Goal: Task Accomplishment & Management: Manage account settings

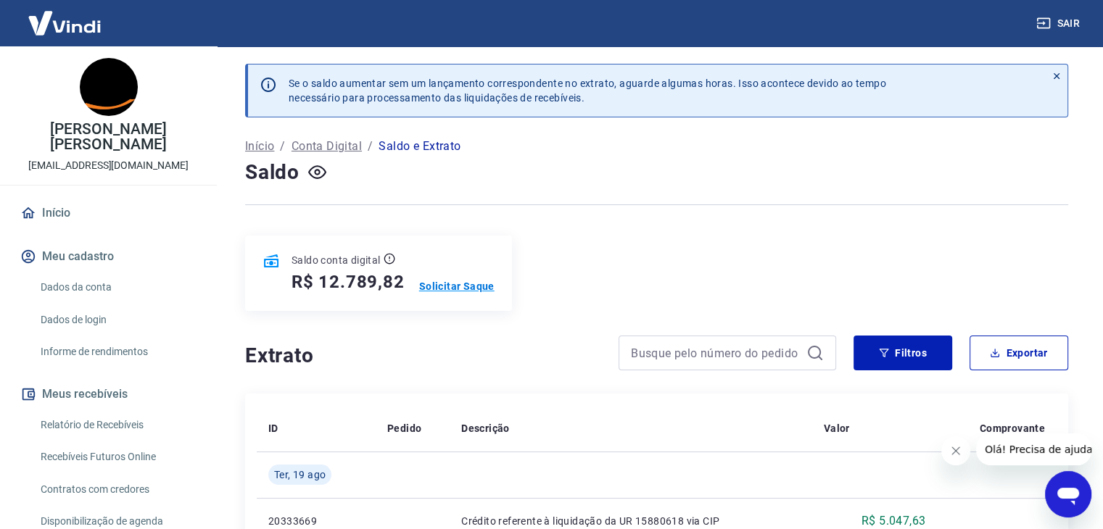
click at [452, 290] on p "Solicitar Saque" at bounding box center [456, 286] width 75 height 15
drag, startPoint x: 323, startPoint y: 281, endPoint x: 403, endPoint y: 284, distance: 80.5
click at [403, 284] on div "Saldo conta digital R$ 12.789,82 Solicitar Saque" at bounding box center [378, 273] width 267 height 75
copy h5 "12.789,82"
click at [435, 285] on p "Solicitar Saque" at bounding box center [456, 286] width 75 height 15
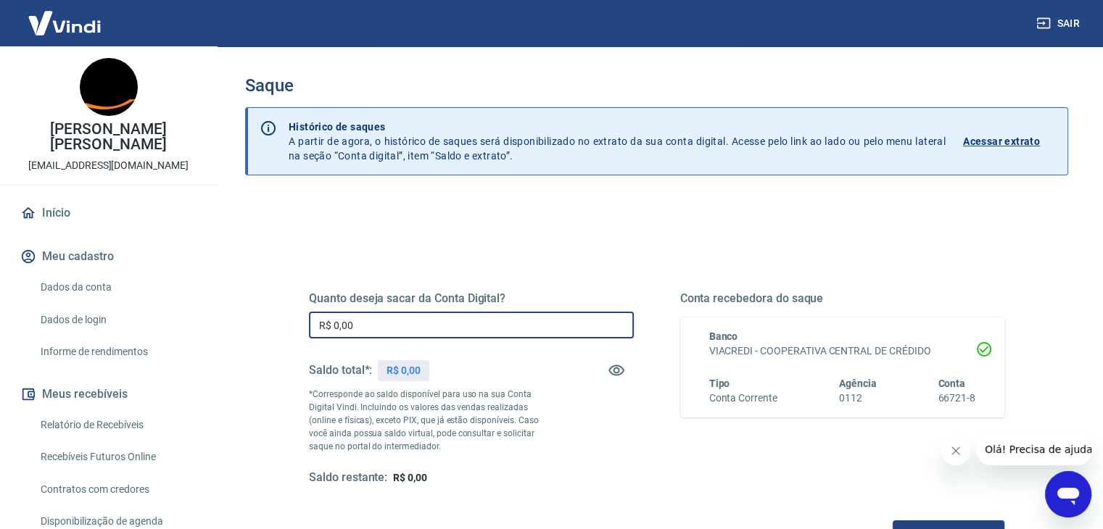
drag, startPoint x: 431, startPoint y: 328, endPoint x: 167, endPoint y: 310, distance: 263.8
click at [167, 310] on div "Sair Roseli Terezinha Bertoldi Ribeiro mkt1@ceraflame.com.br Início Meu cadastr…" at bounding box center [551, 264] width 1103 height 529
paste input "12.789,82"
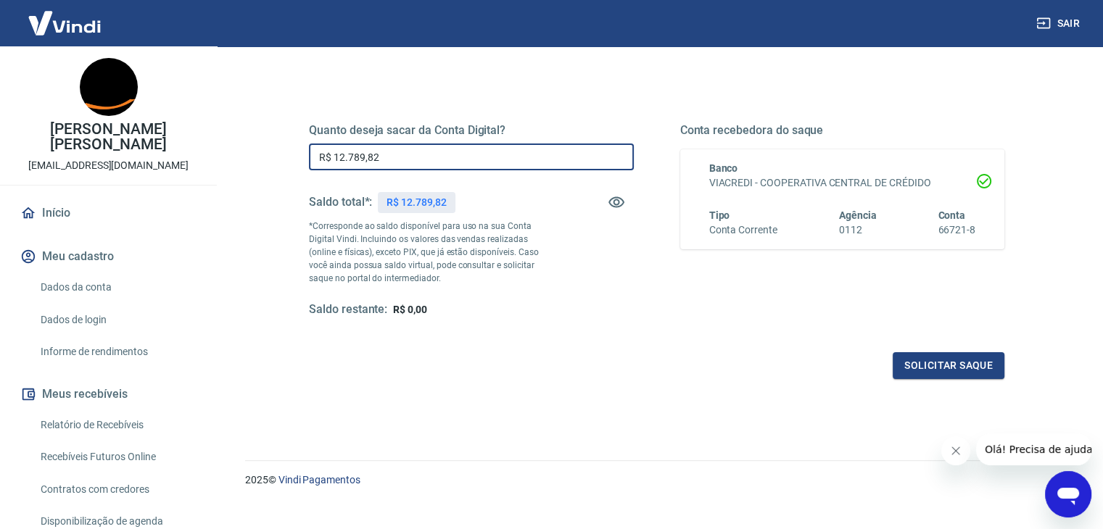
scroll to position [187, 0]
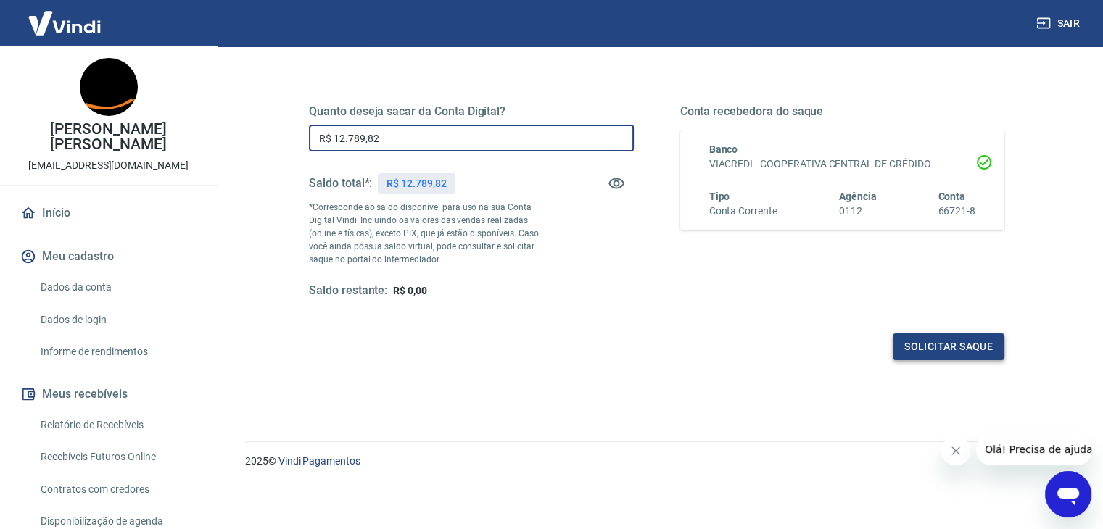
type input "R$ 12.789,82"
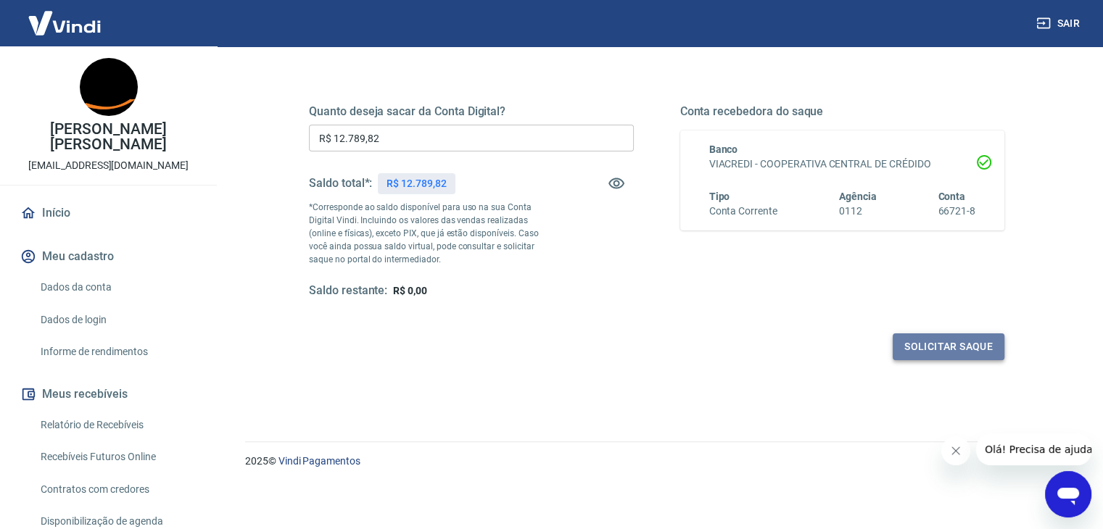
click at [928, 342] on button "Solicitar saque" at bounding box center [949, 347] width 112 height 27
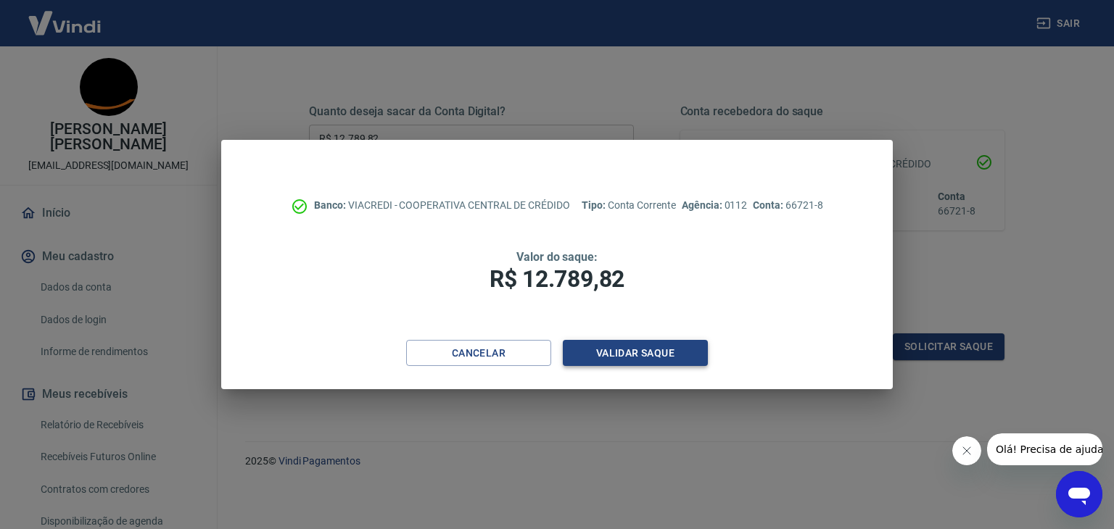
click at [605, 349] on button "Validar saque" at bounding box center [635, 353] width 145 height 27
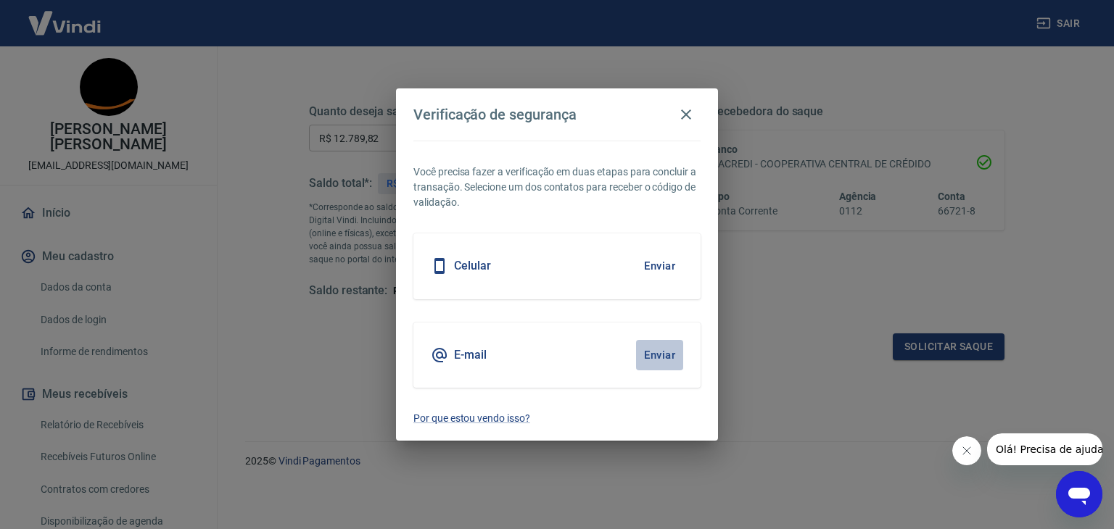
click at [674, 352] on button "Enviar" at bounding box center [659, 355] width 47 height 30
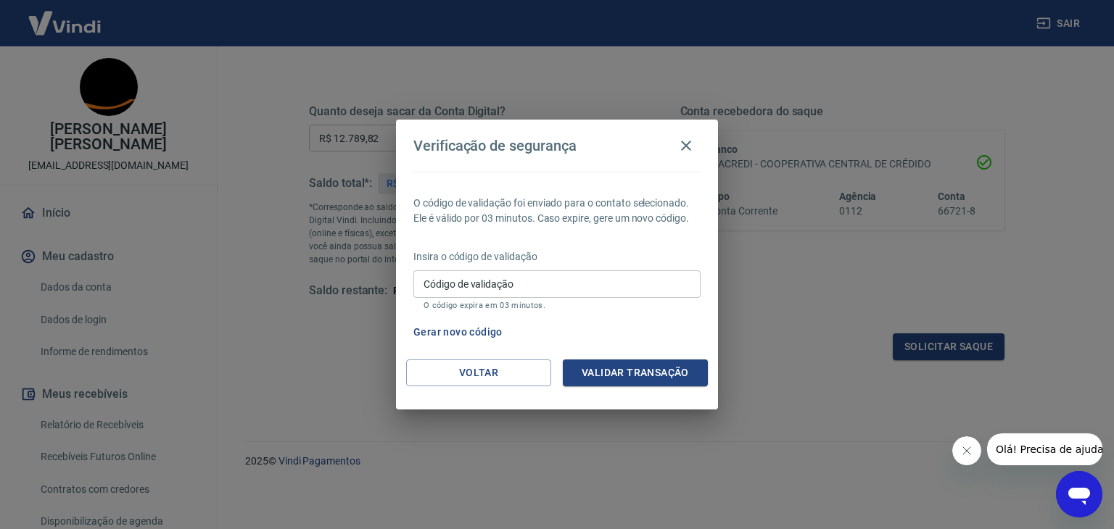
click at [530, 288] on input "Código de validação" at bounding box center [556, 283] width 287 height 27
paste input "241705"
type input "241705"
click at [597, 361] on button "Validar transação" at bounding box center [635, 373] width 145 height 27
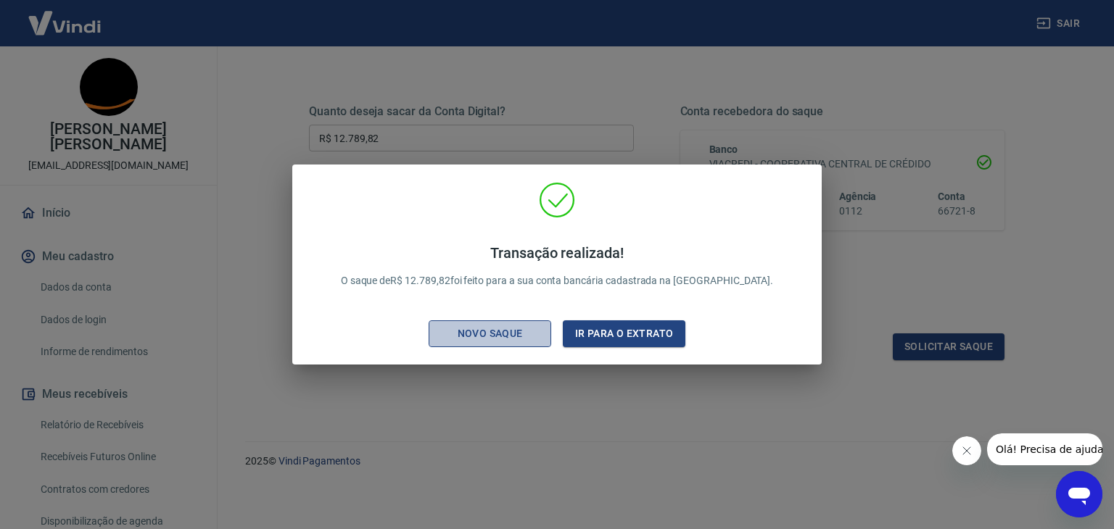
click at [509, 331] on div "Novo saque" at bounding box center [490, 334] width 100 height 18
